Goal: Check status: Check status

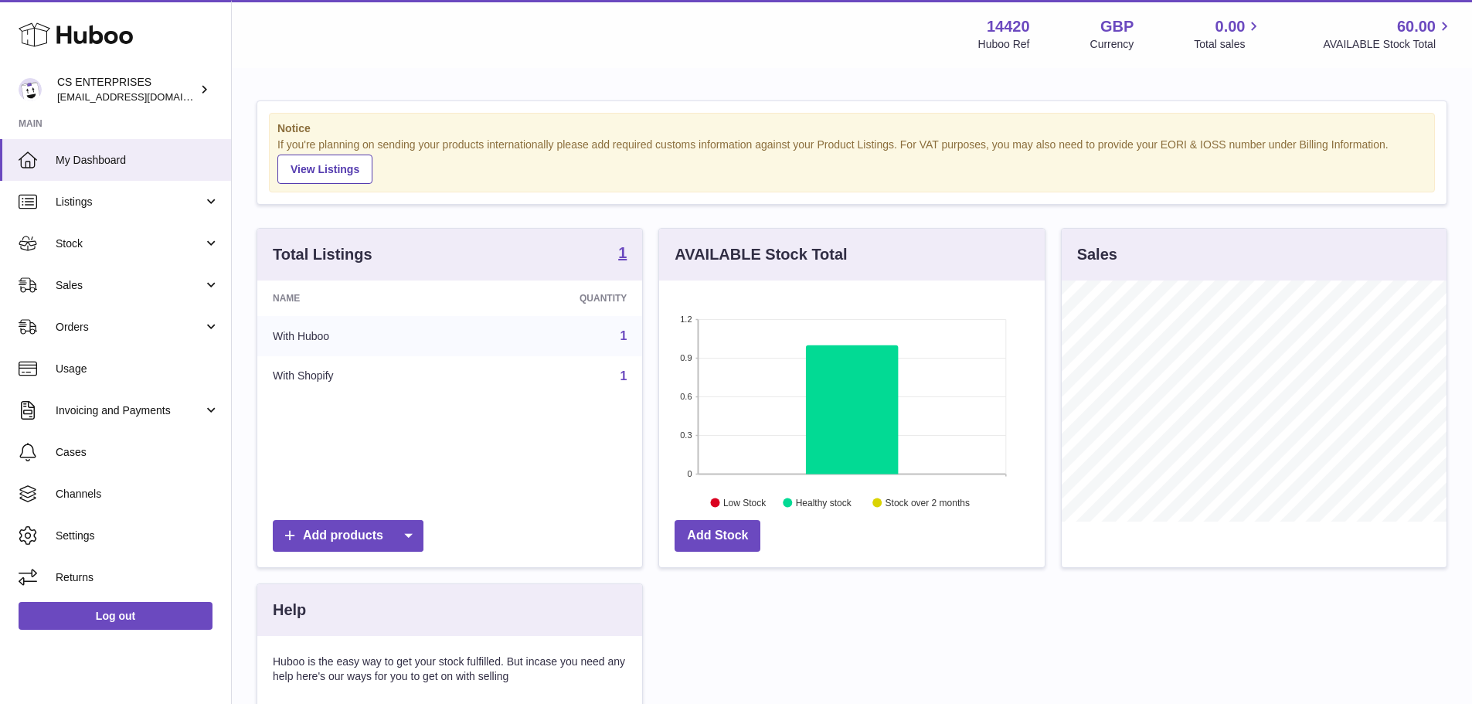
scroll to position [241, 386]
click at [162, 227] on link "Stock" at bounding box center [115, 244] width 231 height 42
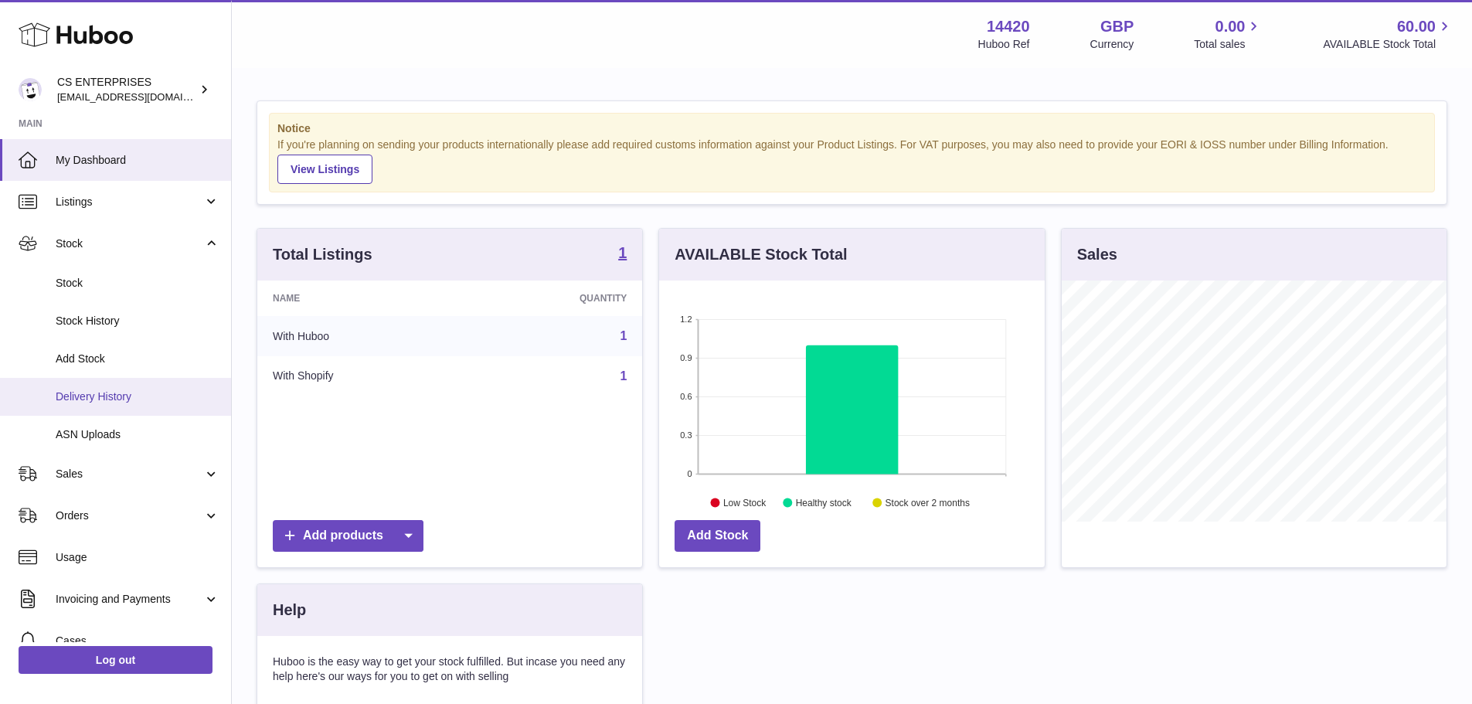
click at [133, 393] on span "Delivery History" at bounding box center [138, 396] width 164 height 15
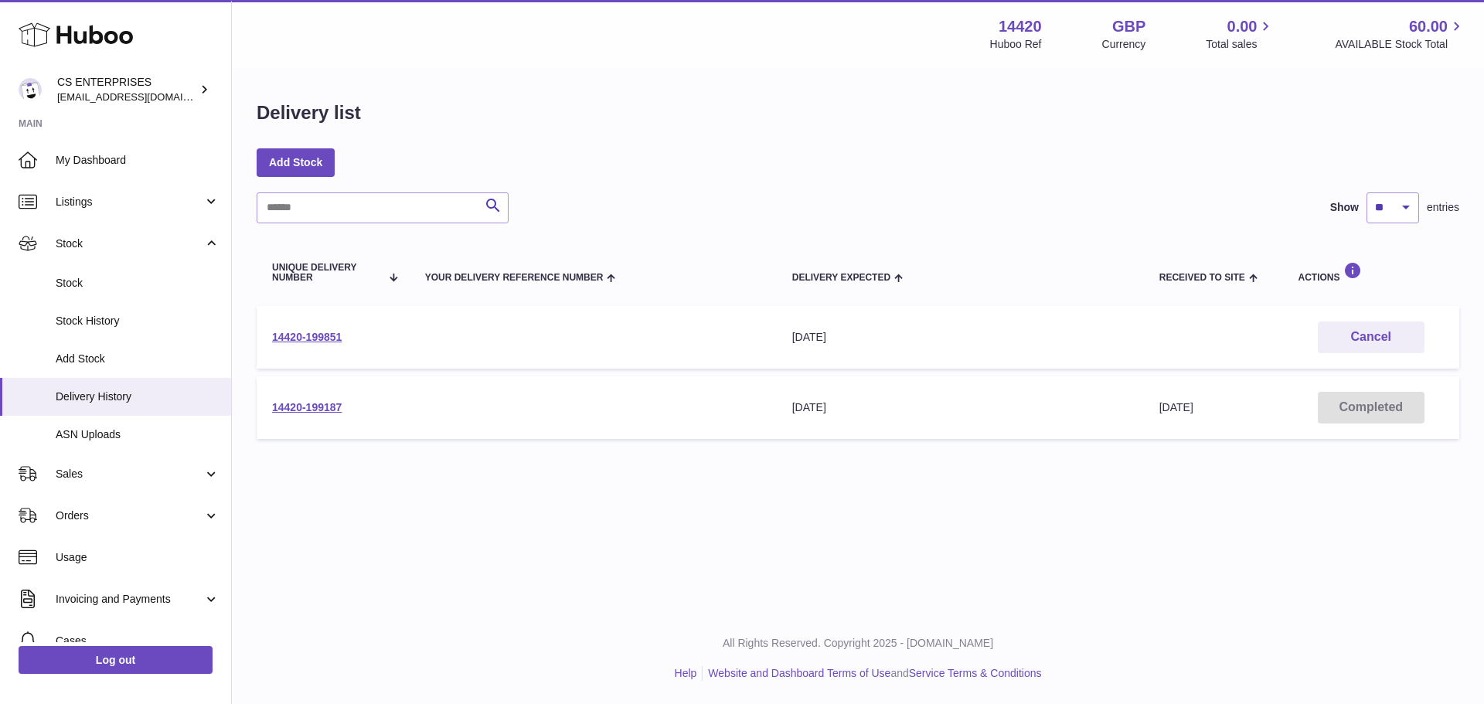
click at [843, 181] on div "Delivery list Add Stock Search Show ** ** ** *** entries Unique Delivery Number…" at bounding box center [858, 274] width 1252 height 408
